Goal: Information Seeking & Learning: Find specific page/section

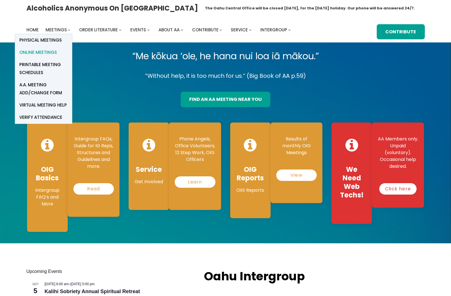
click at [47, 52] on span "Online Meetings" at bounding box center [38, 52] width 38 height 8
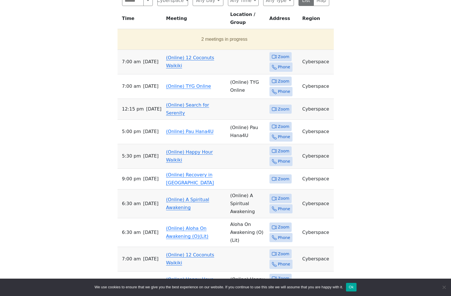
scroll to position [227, 0]
click at [279, 60] on span "Zoom" at bounding box center [283, 56] width 11 height 7
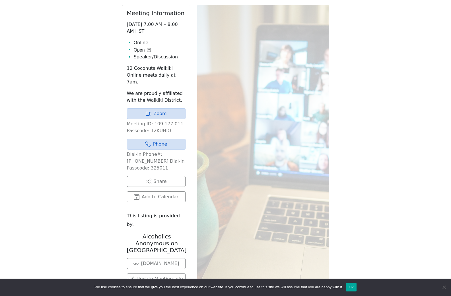
scroll to position [225, 0]
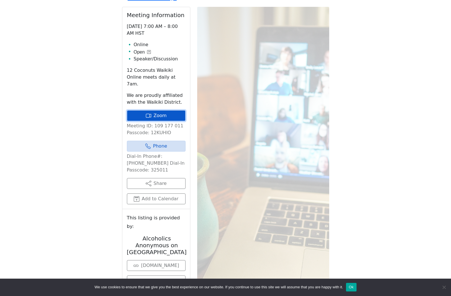
click at [158, 121] on link "Zoom" at bounding box center [156, 115] width 59 height 11
